Goal: Find specific page/section: Find specific page/section

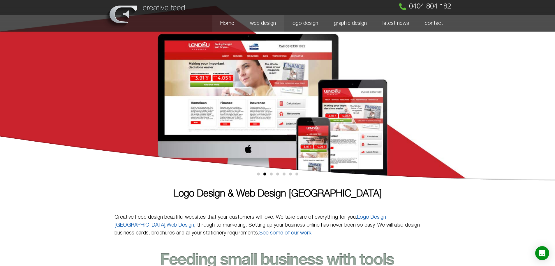
click at [265, 24] on link "web design" at bounding box center [263, 23] width 42 height 17
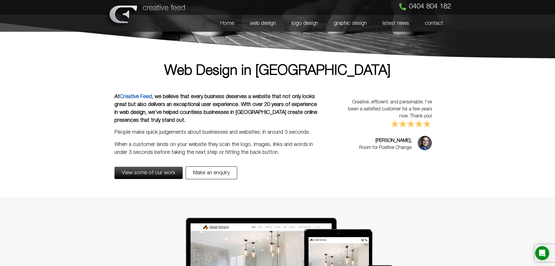
click at [271, 21] on link "web design" at bounding box center [263, 23] width 42 height 17
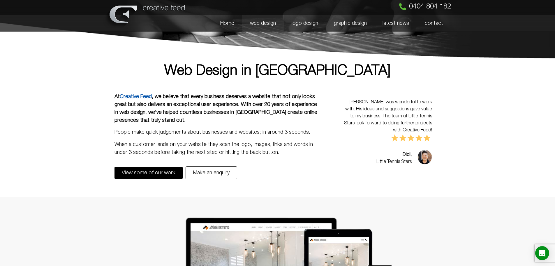
click at [163, 175] on span "View some of our work" at bounding box center [149, 172] width 54 height 5
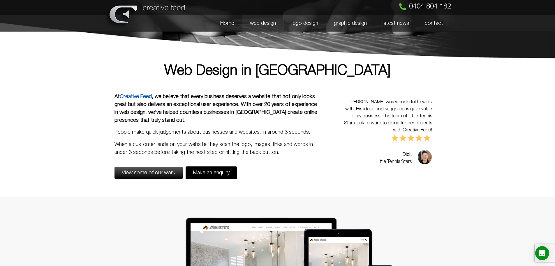
click at [211, 175] on span "Make an enquiry" at bounding box center [211, 172] width 36 height 5
